Goal: Navigation & Orientation: Go to known website

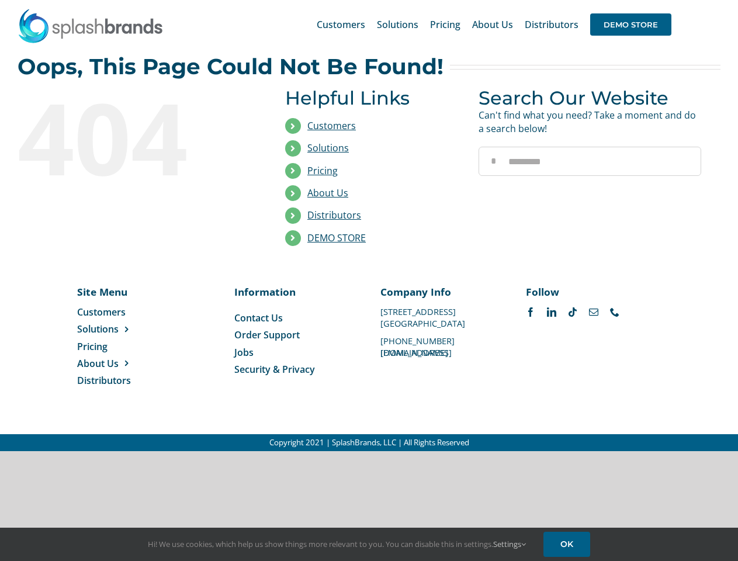
click at [369, 225] on li "Distributors" at bounding box center [373, 215] width 176 height 22
click at [667, 0] on div "Search for: * Customers Solutions Stores New Hire Kits Manufacturing Store Mark…" at bounding box center [369, 24] width 703 height 49
click at [630, 25] on span "DEMO STORE" at bounding box center [630, 24] width 81 height 22
click at [336, 238] on link "DEMO STORE" at bounding box center [336, 237] width 58 height 13
click at [116, 329] on span "Solutions" at bounding box center [97, 328] width 41 height 13
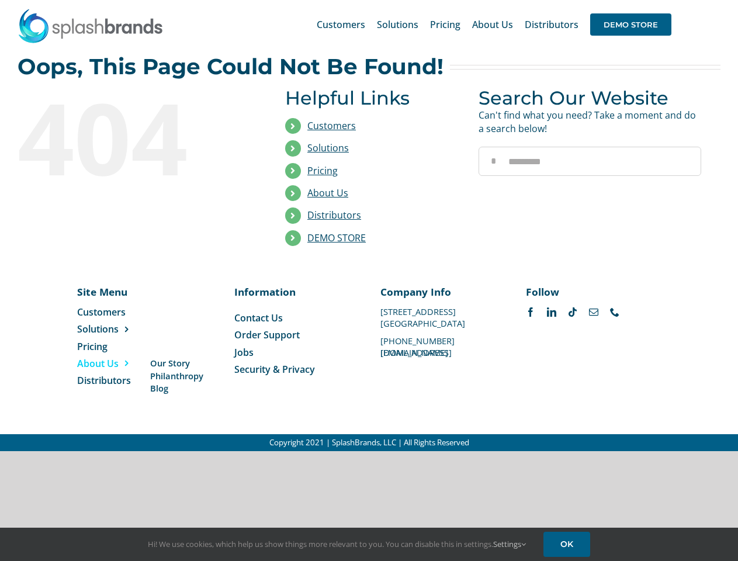
click at [116, 363] on span "About Us" at bounding box center [97, 363] width 41 height 13
click at [510, 544] on link "Settings" at bounding box center [509, 544] width 33 height 11
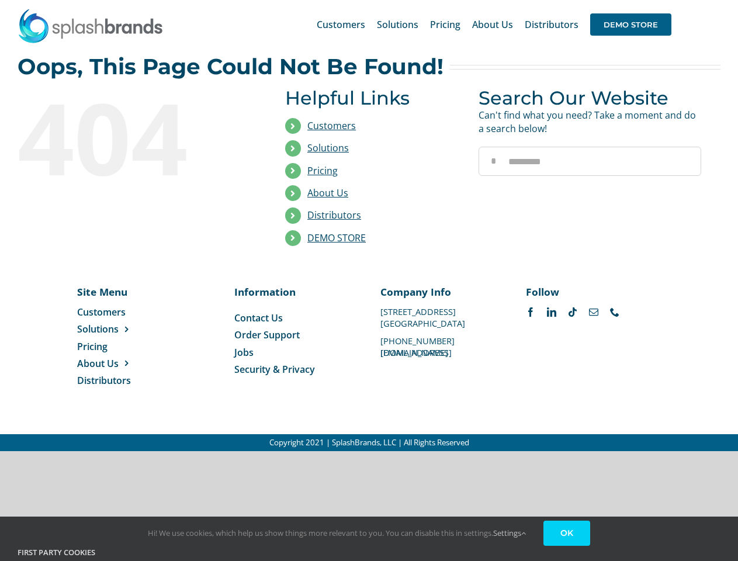
click at [568, 544] on link "OK" at bounding box center [566, 532] width 47 height 25
